Goal: Task Accomplishment & Management: Complete application form

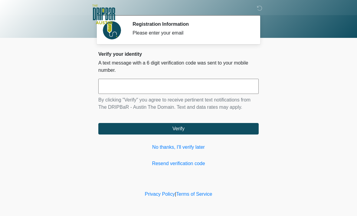
click at [184, 150] on link "No thanks, I'll verify later" at bounding box center [178, 147] width 161 height 7
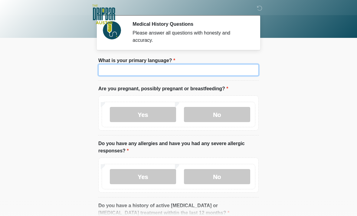
click at [200, 70] on input "What is your primary language?" at bounding box center [178, 70] width 161 height 12
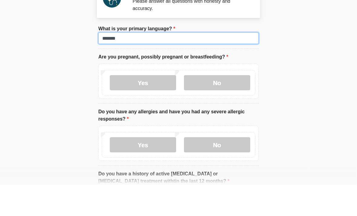
type input "*******"
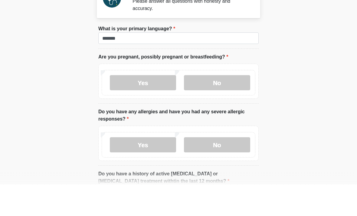
click at [219, 107] on label "No" at bounding box center [217, 114] width 66 height 15
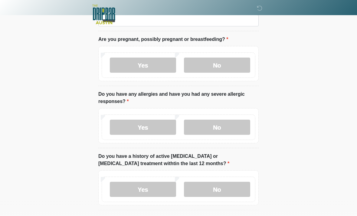
scroll to position [75, 0]
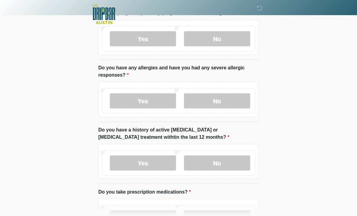
click at [225, 101] on label "No" at bounding box center [217, 101] width 66 height 15
click at [229, 166] on label "No" at bounding box center [217, 162] width 66 height 15
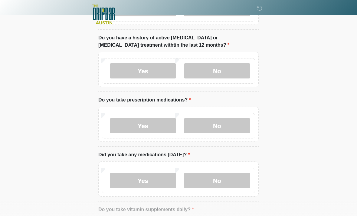
scroll to position [167, 0]
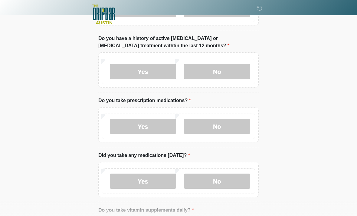
click at [220, 124] on label "No" at bounding box center [217, 126] width 66 height 15
click at [224, 177] on label "No" at bounding box center [217, 181] width 66 height 15
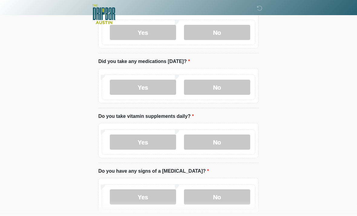
click at [218, 145] on label "No" at bounding box center [217, 142] width 66 height 15
click at [222, 194] on label "No" at bounding box center [217, 196] width 66 height 15
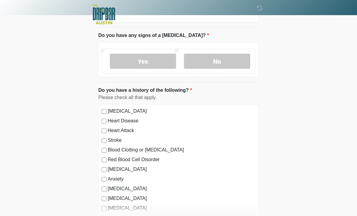
scroll to position [399, 0]
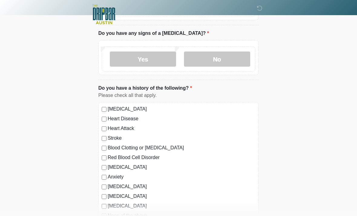
click at [110, 216] on label "None of the above" at bounding box center [182, 215] width 148 height 7
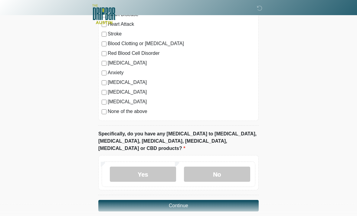
scroll to position [503, 0]
click at [220, 167] on label "No" at bounding box center [217, 174] width 66 height 15
click at [217, 200] on button "Continue" at bounding box center [178, 206] width 161 height 12
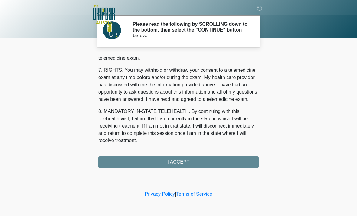
scroll to position [264, 0]
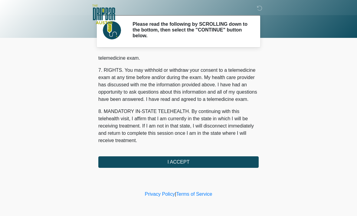
click at [216, 156] on button "I ACCEPT" at bounding box center [178, 162] width 161 height 12
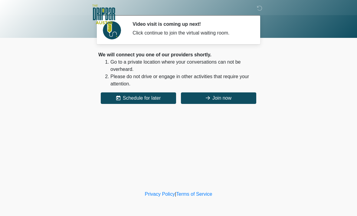
click at [237, 99] on button "Join now" at bounding box center [218, 98] width 75 height 12
